Goal: Task Accomplishment & Management: Use online tool/utility

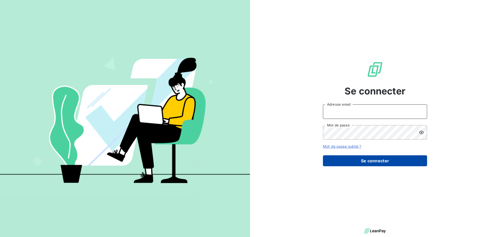
type input "e.simian@seiitra.com"
click at [383, 161] on button "Se connecter" at bounding box center [375, 160] width 104 height 11
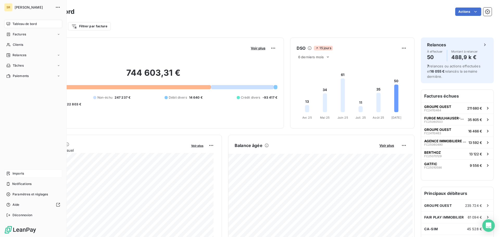
click at [14, 175] on span "Imports" at bounding box center [17, 173] width 11 height 5
click at [16, 31] on div "Factures" at bounding box center [33, 34] width 58 height 8
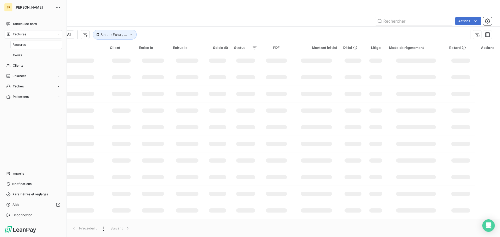
click at [16, 46] on span "Factures" at bounding box center [18, 44] width 13 height 5
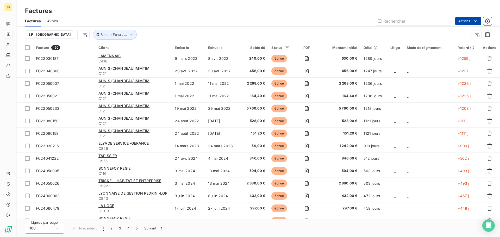
click at [465, 22] on html "SR Factures Factures Avoirs Actions Trier Statut : Échu , ... Facture 450 Clien…" at bounding box center [250, 118] width 500 height 237
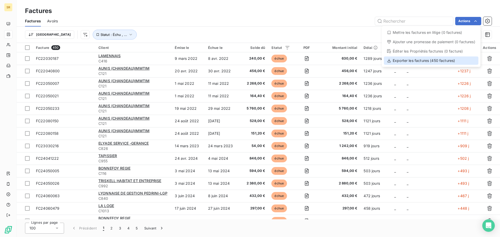
click at [410, 63] on div "Exporter les factures (450 factures)" at bounding box center [431, 60] width 95 height 8
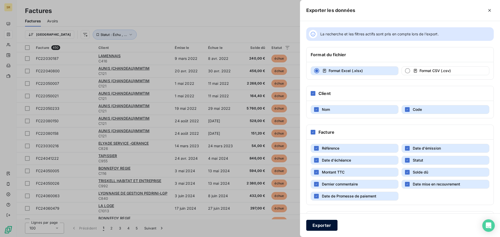
click at [323, 226] on button "Exporter" at bounding box center [321, 225] width 31 height 11
